Goal: Transaction & Acquisition: Purchase product/service

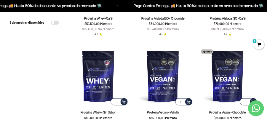
scroll to position [474, 0]
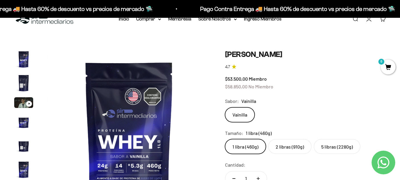
scroll to position [30, 0]
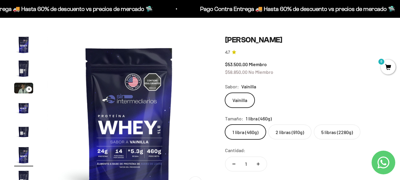
click at [291, 131] on label "2 libras (910g)" at bounding box center [290, 131] width 43 height 15
click at [225, 124] on input "2 libras (910g)" at bounding box center [225, 124] width 0 height 0
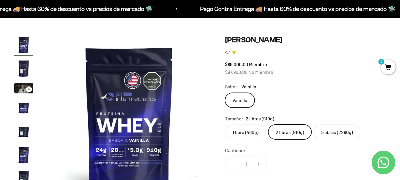
click at [329, 132] on label "5 libras (2280g)" at bounding box center [337, 131] width 47 height 15
click at [225, 124] on input "5 libras (2280g)" at bounding box center [225, 124] width 0 height 0
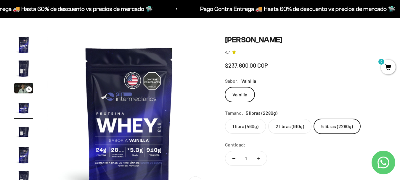
scroll to position [0, 502]
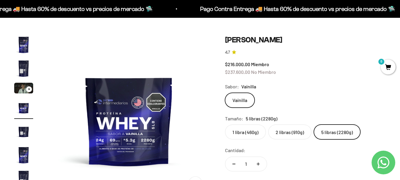
click at [120, 141] on img at bounding box center [129, 117] width 164 height 164
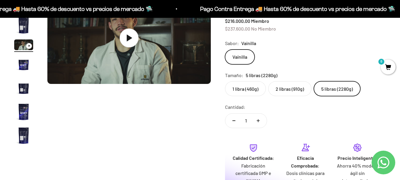
scroll to position [89, 0]
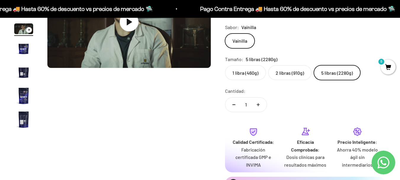
click at [26, 121] on img "Ir al artículo 7" at bounding box center [23, 119] width 19 height 19
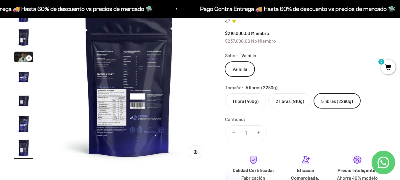
scroll to position [59, 0]
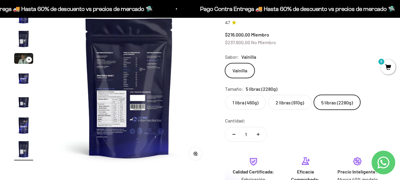
click at [100, 113] on img at bounding box center [129, 88] width 164 height 164
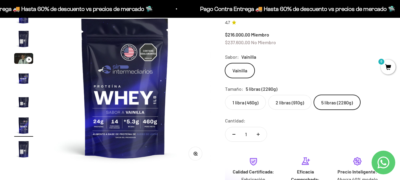
scroll to position [0, 836]
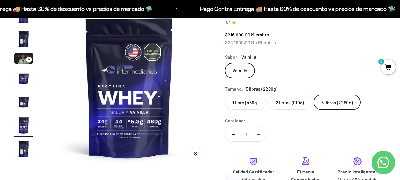
click at [19, 148] on img "Ir al artículo 7" at bounding box center [23, 149] width 19 height 19
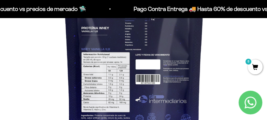
scroll to position [138, 0]
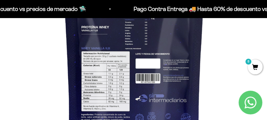
click at [168, 59] on img at bounding box center [134, 46] width 267 height 267
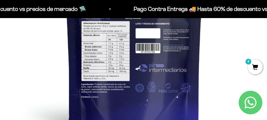
scroll to position [158, 0]
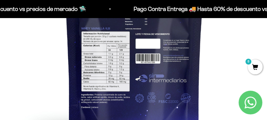
drag, startPoint x: 116, startPoint y: 82, endPoint x: 123, endPoint y: 83, distance: 6.8
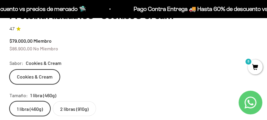
scroll to position [326, 0]
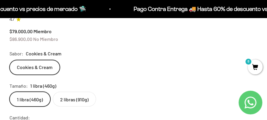
click at [79, 94] on label "2 libras (910g)" at bounding box center [74, 99] width 43 height 15
click at [9, 92] on input "2 libras (910g)" at bounding box center [9, 91] width 0 height 0
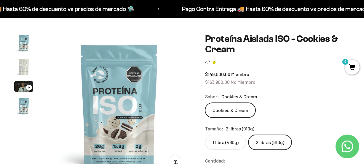
scroll to position [21, 0]
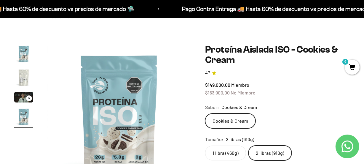
click at [25, 75] on img "Ir al artículo 2" at bounding box center [23, 77] width 19 height 19
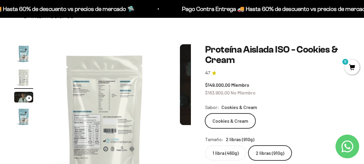
scroll to position [0, 147]
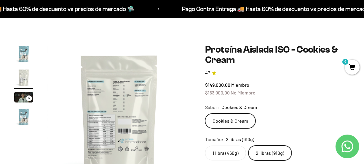
click at [103, 123] on img at bounding box center [118, 115] width 143 height 143
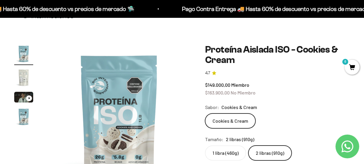
scroll to position [0, 0]
click at [24, 74] on img "Ir al artículo 2" at bounding box center [23, 77] width 19 height 19
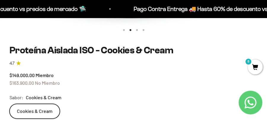
scroll to position [317, 0]
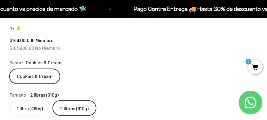
click at [36, 107] on label "1 libra (460g)" at bounding box center [29, 107] width 41 height 15
click at [9, 100] on input "1 libra (460g)" at bounding box center [9, 100] width 0 height 0
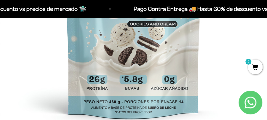
scroll to position [159, 0]
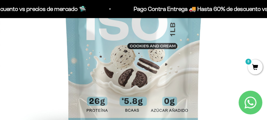
click at [147, 64] on img at bounding box center [133, 25] width 267 height 267
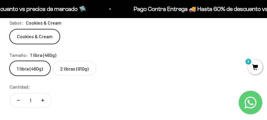
scroll to position [337, 0]
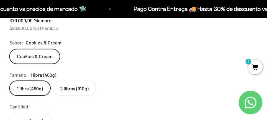
click at [86, 88] on label "2 libras (910g)" at bounding box center [74, 88] width 43 height 15
click at [9, 81] on input "2 libras (910g)" at bounding box center [9, 80] width 0 height 0
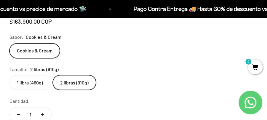
scroll to position [0, 803]
